Goal: Information Seeking & Learning: Learn about a topic

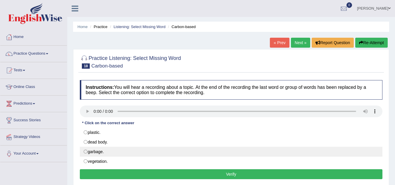
click at [91, 154] on label "garbage." at bounding box center [231, 152] width 303 height 10
radio input "true"
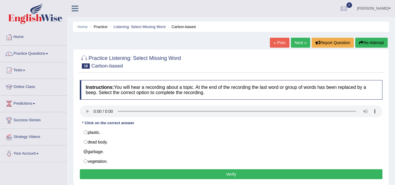
click at [104, 173] on button "Verify" at bounding box center [231, 174] width 303 height 10
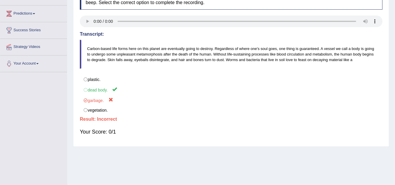
scroll to position [94, 0]
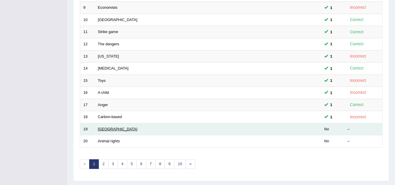
click at [108, 127] on link "Pakistan" at bounding box center [117, 129] width 39 height 4
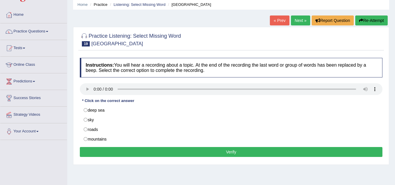
scroll to position [23, 0]
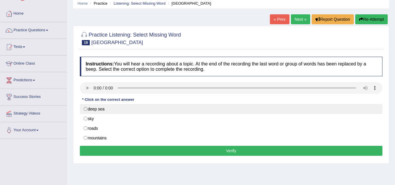
click at [89, 109] on label "deep sea" at bounding box center [231, 109] width 303 height 10
radio input "true"
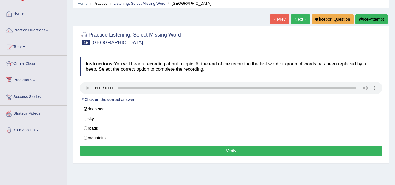
click at [108, 147] on button "Verify" at bounding box center [231, 151] width 303 height 10
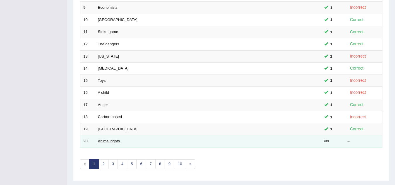
click at [111, 140] on link "Animal rights" at bounding box center [109, 141] width 22 height 4
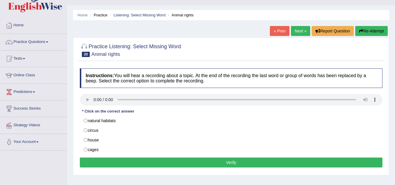
scroll to position [35, 0]
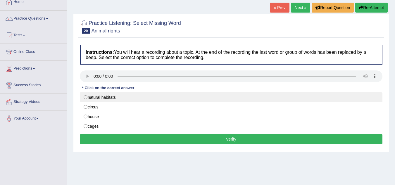
click at [90, 100] on label "natural habitats" at bounding box center [231, 97] width 303 height 10
radio input "true"
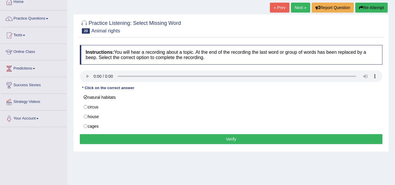
click at [121, 141] on button "Verify" at bounding box center [231, 139] width 303 height 10
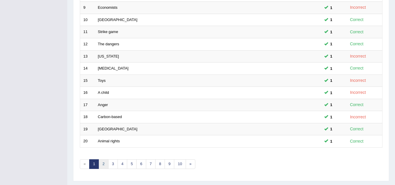
click at [104, 165] on link "2" at bounding box center [104, 164] width 10 height 10
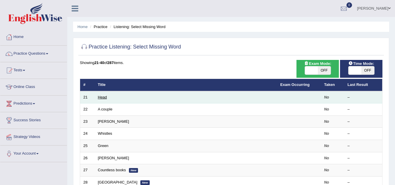
click at [102, 99] on link "Head" at bounding box center [102, 97] width 9 height 4
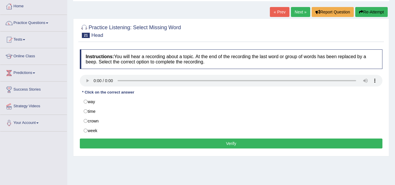
scroll to position [35, 0]
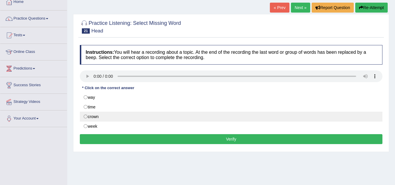
click at [90, 115] on label "crown" at bounding box center [231, 117] width 303 height 10
radio input "true"
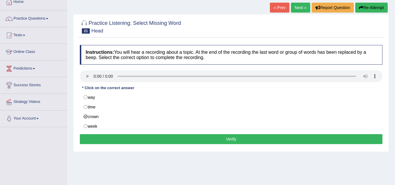
click at [102, 139] on button "Verify" at bounding box center [231, 139] width 303 height 10
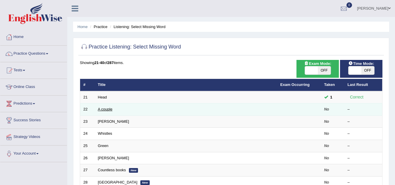
click at [105, 108] on link "A couple" at bounding box center [105, 109] width 15 height 4
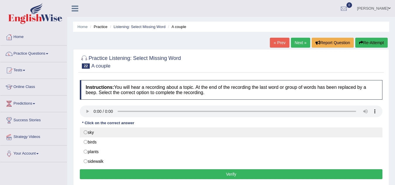
click at [87, 132] on label "sky" at bounding box center [231, 132] width 303 height 10
radio input "true"
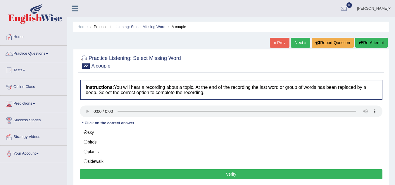
click at [102, 175] on button "Verify" at bounding box center [231, 174] width 303 height 10
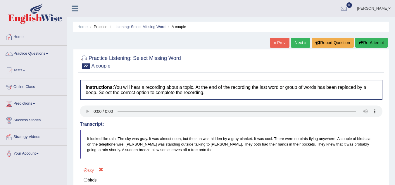
scroll to position [122, 0]
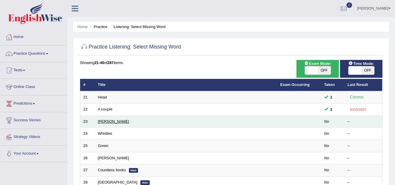
click at [104, 121] on link "[PERSON_NAME]" at bounding box center [113, 121] width 31 height 4
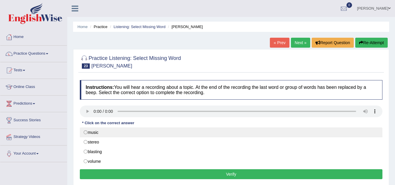
click at [90, 134] on label "music" at bounding box center [231, 132] width 303 height 10
radio input "true"
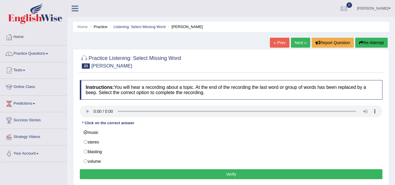
click at [106, 171] on button "Verify" at bounding box center [231, 174] width 303 height 10
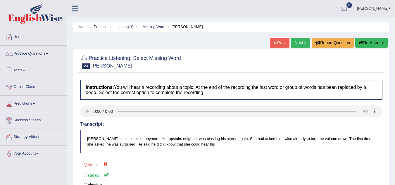
scroll to position [122, 0]
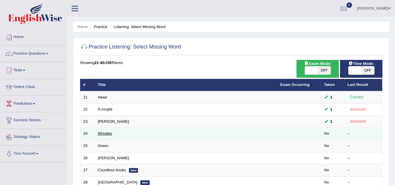
click at [111, 134] on link "Whistles" at bounding box center [105, 133] width 14 height 4
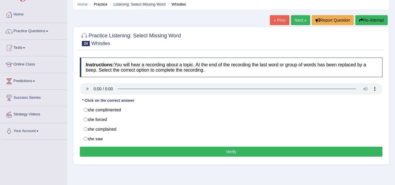
scroll to position [23, 0]
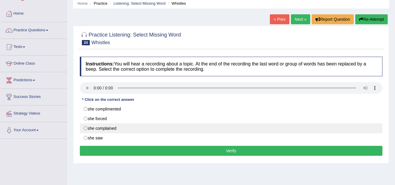
click at [86, 129] on label "she complained" at bounding box center [231, 128] width 303 height 10
radio input "true"
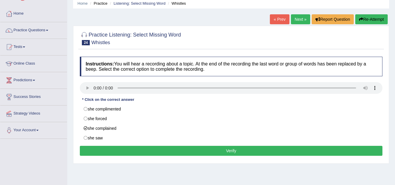
click at [118, 152] on button "Verify" at bounding box center [231, 151] width 303 height 10
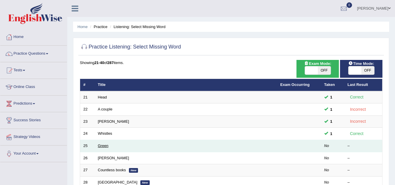
click at [102, 146] on link "Green" at bounding box center [103, 146] width 11 height 4
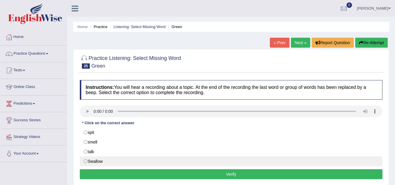
click at [86, 161] on label "Swallow" at bounding box center [231, 161] width 303 height 10
radio input "true"
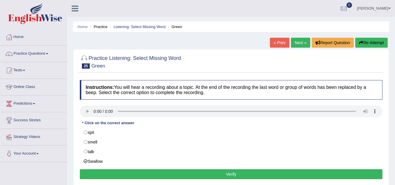
click at [104, 174] on button "Verify" at bounding box center [231, 174] width 303 height 10
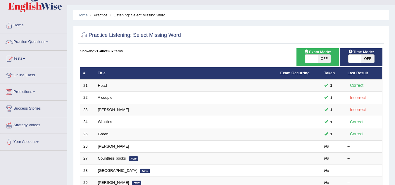
scroll to position [58, 0]
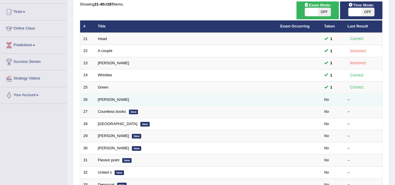
click at [107, 102] on td "[PERSON_NAME]" at bounding box center [186, 100] width 182 height 12
click at [109, 101] on link "[PERSON_NAME]" at bounding box center [113, 99] width 31 height 4
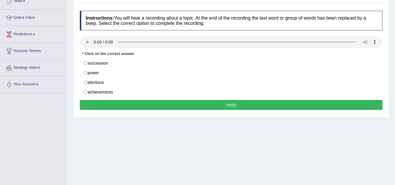
scroll to position [70, 0]
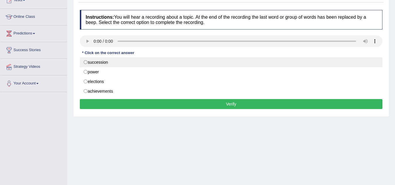
click at [88, 63] on label "succession" at bounding box center [231, 62] width 303 height 10
radio input "true"
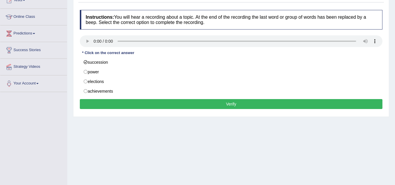
click at [110, 103] on button "Verify" at bounding box center [231, 104] width 303 height 10
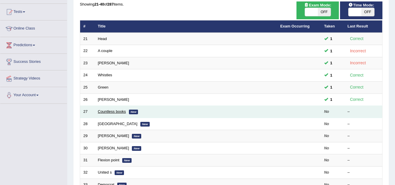
click at [116, 112] on link "Countless books" at bounding box center [112, 111] width 28 height 4
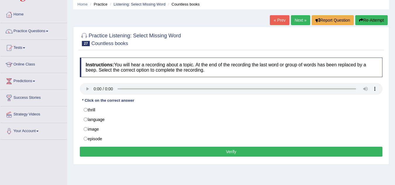
scroll to position [23, 0]
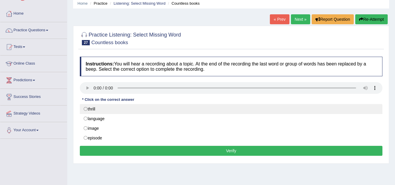
click at [86, 110] on label "thrill" at bounding box center [231, 109] width 303 height 10
radio input "true"
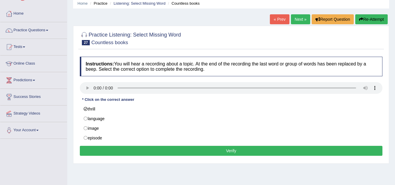
click at [113, 149] on button "Verify" at bounding box center [231, 151] width 303 height 10
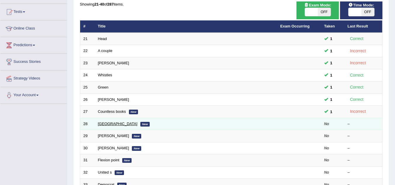
click at [101, 125] on link "[GEOGRAPHIC_DATA]" at bounding box center [117, 124] width 39 height 4
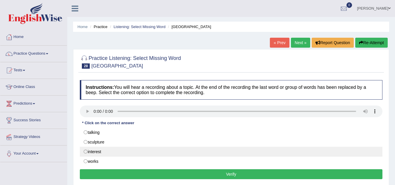
click at [83, 150] on label "interest" at bounding box center [231, 152] width 303 height 10
radio input "true"
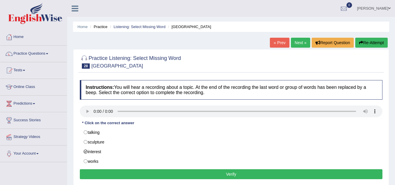
click at [94, 172] on button "Verify" at bounding box center [231, 174] width 303 height 10
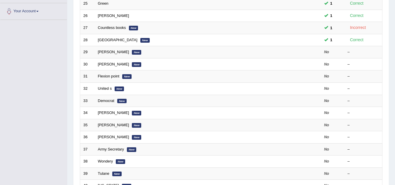
scroll to position [152, 0]
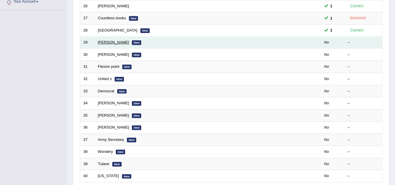
click at [101, 44] on link "[PERSON_NAME]" at bounding box center [113, 42] width 31 height 4
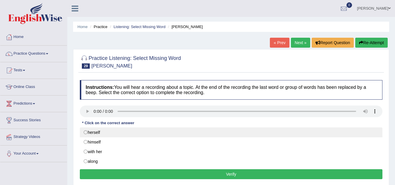
click at [86, 133] on label "herself" at bounding box center [231, 132] width 303 height 10
radio input "true"
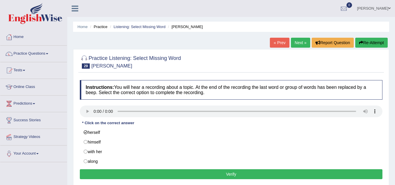
click at [122, 175] on button "Verify" at bounding box center [231, 174] width 303 height 10
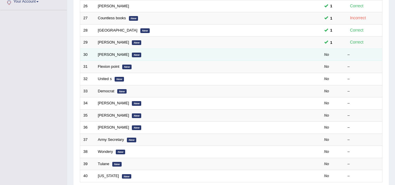
click at [105, 57] on td "Blackwell New" at bounding box center [186, 55] width 182 height 12
click at [108, 55] on link "Blackwell" at bounding box center [113, 54] width 31 height 4
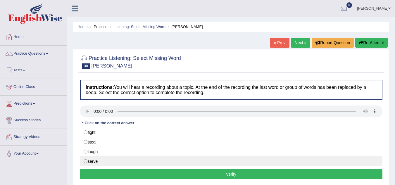
click at [89, 160] on label "serve" at bounding box center [231, 161] width 303 height 10
radio input "true"
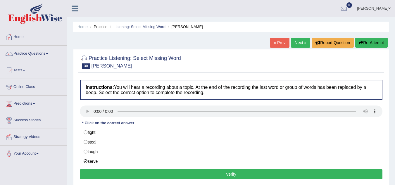
click at [91, 175] on button "Verify" at bounding box center [231, 174] width 303 height 10
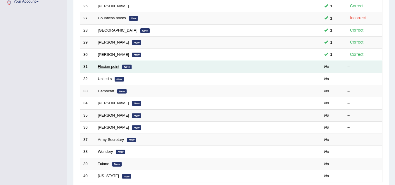
click at [114, 67] on link "Flexion point" at bounding box center [109, 66] width 22 height 4
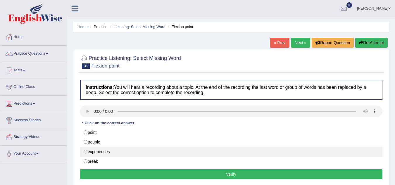
click at [89, 151] on label "experiences" at bounding box center [231, 152] width 303 height 10
radio input "true"
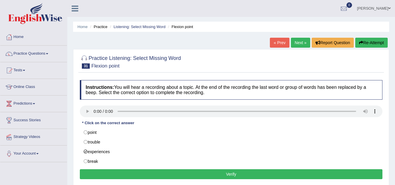
click at [96, 171] on button "Verify" at bounding box center [231, 174] width 303 height 10
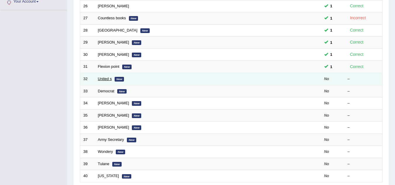
click at [110, 80] on link "United s" at bounding box center [105, 79] width 14 height 4
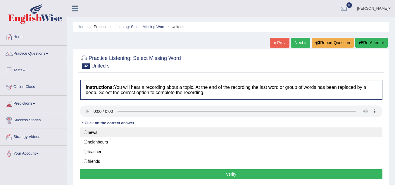
click at [85, 132] on label "news" at bounding box center [231, 132] width 303 height 10
radio input "true"
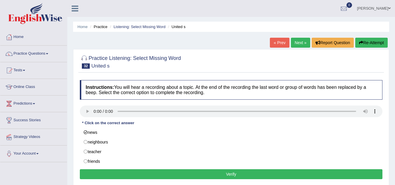
click at [100, 173] on button "Verify" at bounding box center [231, 174] width 303 height 10
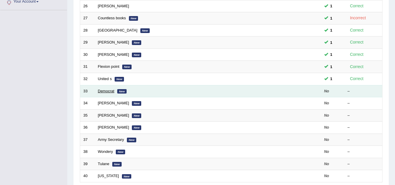
click at [103, 93] on link "Democrat" at bounding box center [106, 91] width 16 height 4
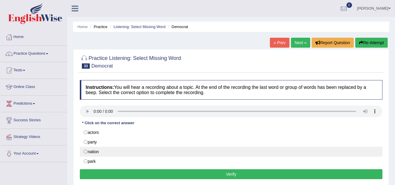
click at [88, 153] on label "nation" at bounding box center [231, 152] width 303 height 10
radio input "true"
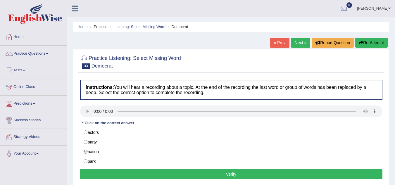
click at [97, 174] on button "Verify" at bounding box center [231, 174] width 303 height 10
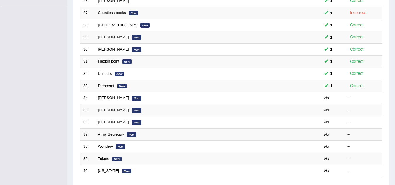
scroll to position [152, 0]
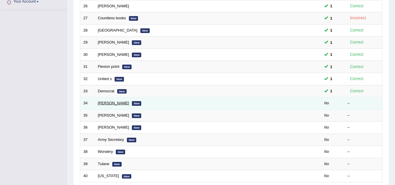
click at [105, 102] on link "[PERSON_NAME]" at bounding box center [113, 103] width 31 height 4
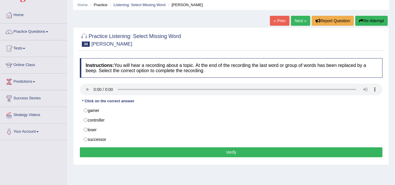
scroll to position [23, 0]
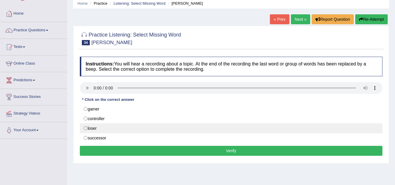
click at [88, 126] on label "loser" at bounding box center [231, 128] width 303 height 10
radio input "true"
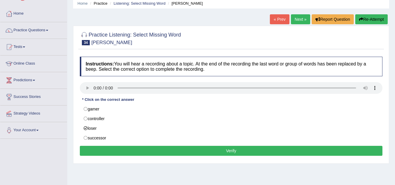
click at [106, 148] on button "Verify" at bounding box center [231, 151] width 303 height 10
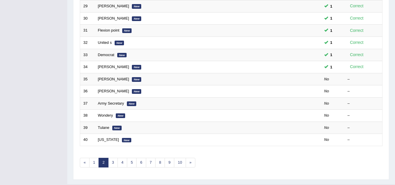
scroll to position [202, 0]
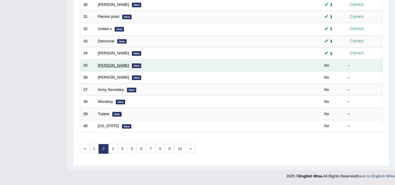
click at [117, 65] on link "[PERSON_NAME]" at bounding box center [113, 65] width 31 height 4
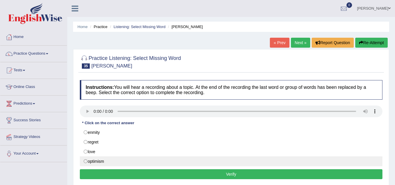
click at [89, 161] on label "optimism" at bounding box center [231, 161] width 303 height 10
radio input "true"
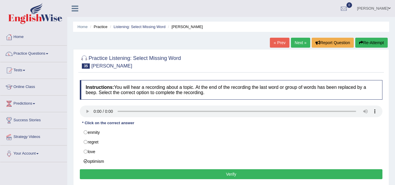
click at [94, 175] on button "Verify" at bounding box center [231, 174] width 303 height 10
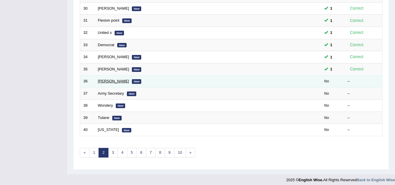
click at [105, 80] on link "[PERSON_NAME]" at bounding box center [113, 81] width 31 height 4
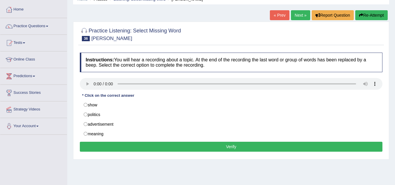
scroll to position [47, 0]
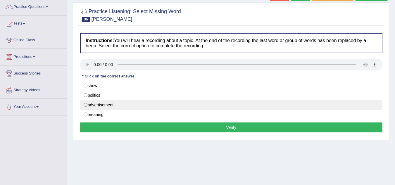
click at [86, 108] on label "advertisement" at bounding box center [231, 105] width 303 height 10
radio input "true"
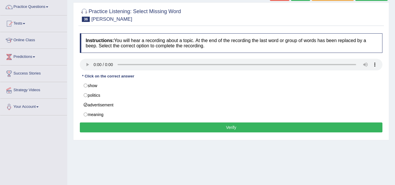
click at [91, 126] on button "Verify" at bounding box center [231, 128] width 303 height 10
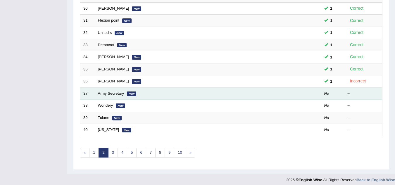
click at [113, 94] on link "Army Secretary" at bounding box center [111, 93] width 26 height 4
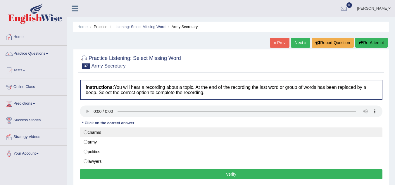
click at [91, 133] on label "charms" at bounding box center [231, 132] width 303 height 10
radio input "true"
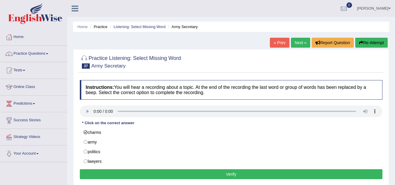
click at [108, 172] on button "Verify" at bounding box center [231, 174] width 303 height 10
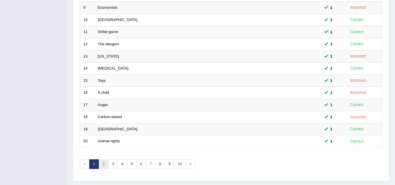
click at [104, 165] on link "2" at bounding box center [104, 164] width 10 height 10
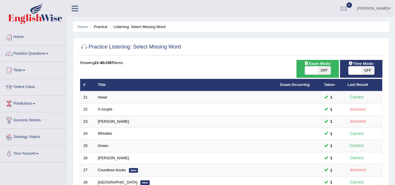
scroll to position [162, 0]
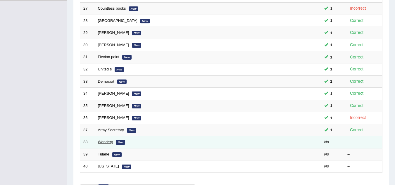
click at [109, 143] on link "Wondery" at bounding box center [105, 142] width 15 height 4
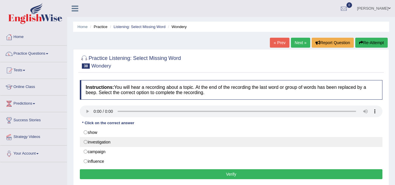
click at [87, 144] on label "investigation" at bounding box center [231, 142] width 303 height 10
radio input "true"
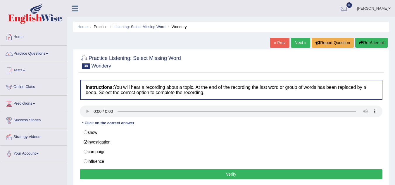
click at [111, 173] on button "Verify" at bounding box center [231, 174] width 303 height 10
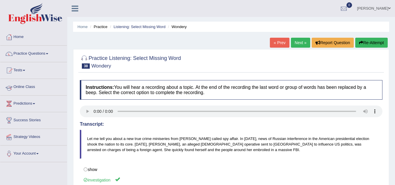
click at [62, 86] on link "Online Class" at bounding box center [33, 86] width 67 height 15
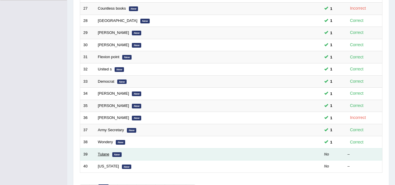
click at [104, 155] on link "Tulane" at bounding box center [103, 154] width 11 height 4
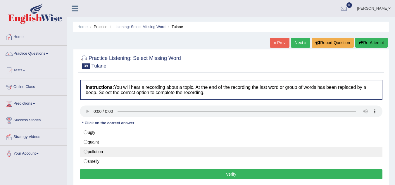
click at [86, 151] on label "pollution" at bounding box center [231, 152] width 303 height 10
radio input "true"
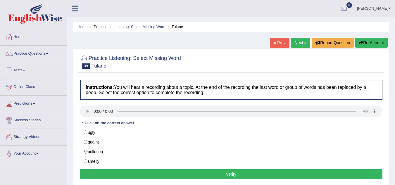
click at [97, 171] on button "Verify" at bounding box center [231, 174] width 303 height 10
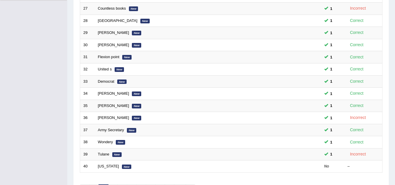
scroll to position [162, 0]
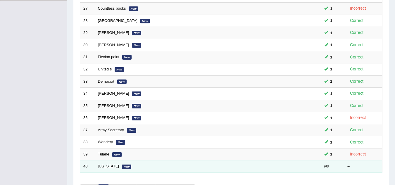
click at [109, 167] on link "[US_STATE]" at bounding box center [108, 166] width 21 height 4
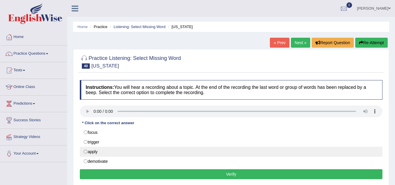
click at [86, 151] on label "apply" at bounding box center [231, 152] width 303 height 10
radio input "true"
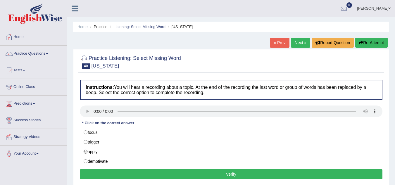
click at [96, 174] on button "Verify" at bounding box center [231, 174] width 303 height 10
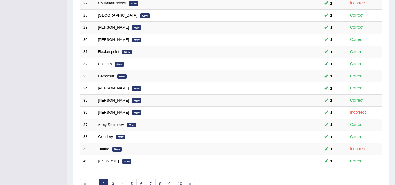
scroll to position [162, 0]
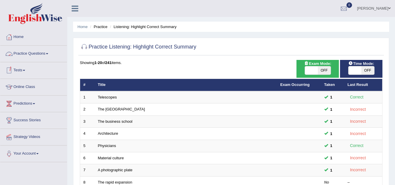
click at [43, 54] on link "Practice Questions" at bounding box center [33, 53] width 67 height 15
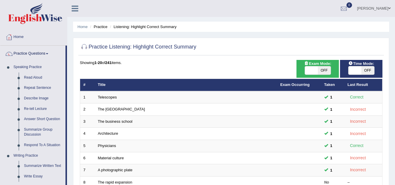
scroll to position [162, 0]
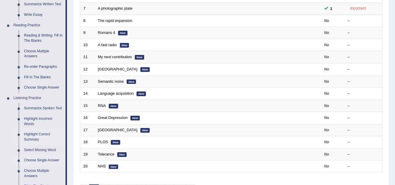
click at [55, 159] on link "Choose Single Answer" at bounding box center [43, 160] width 44 height 11
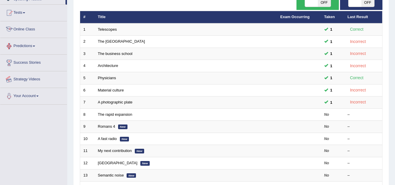
scroll to position [83, 0]
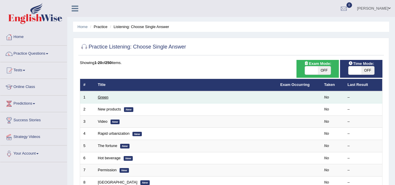
click at [100, 98] on link "Green" at bounding box center [103, 97] width 11 height 4
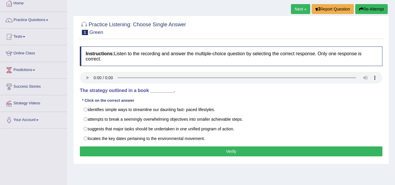
scroll to position [58, 0]
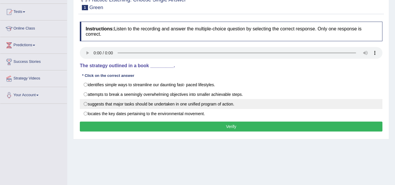
click at [90, 102] on label "suggests that major tasks should be undertaken in one unified program of action." at bounding box center [231, 104] width 303 height 10
radio input "true"
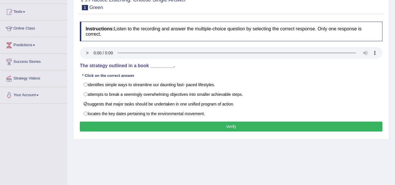
click at [101, 124] on button "Verify" at bounding box center [231, 127] width 303 height 10
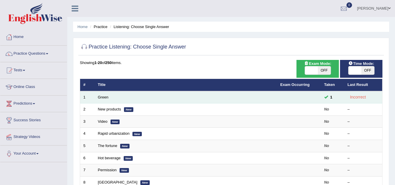
click at [111, 99] on td "Green" at bounding box center [186, 97] width 182 height 12
click at [104, 95] on link "Green" at bounding box center [103, 97] width 11 height 4
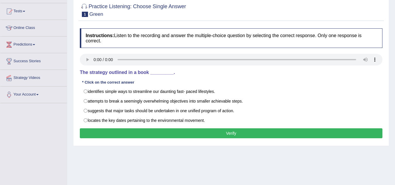
scroll to position [58, 0]
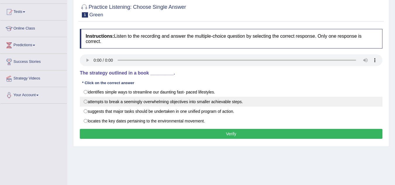
click at [89, 101] on label "attempts to break a seemingly overwhelming objectives into smaller achievable s…" at bounding box center [231, 102] width 303 height 10
radio input "true"
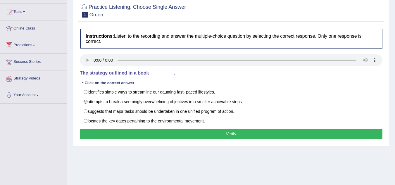
click at [131, 131] on button "Verify" at bounding box center [231, 134] width 303 height 10
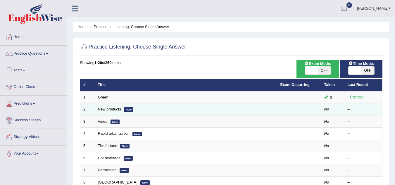
click at [114, 109] on link "New products" at bounding box center [109, 109] width 23 height 4
